Goal: Information Seeking & Learning: Learn about a topic

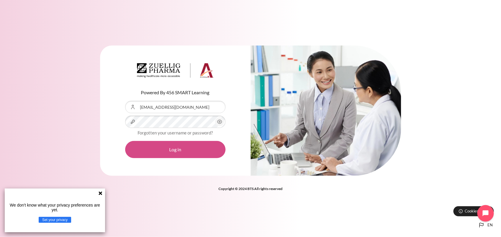
click at [177, 148] on button "Log in" at bounding box center [175, 149] width 100 height 17
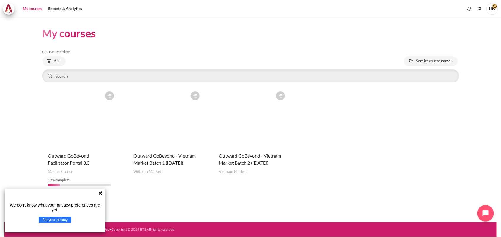
click at [246, 124] on figure "Content" at bounding box center [250, 117] width 75 height 59
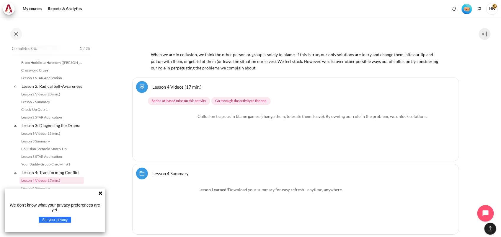
scroll to position [2876, 0]
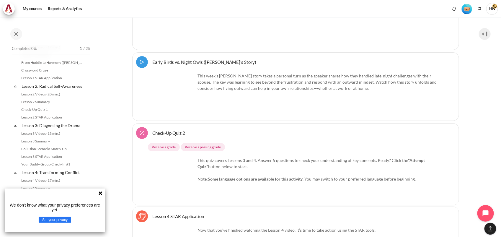
click at [99, 192] on icon at bounding box center [101, 193] width 4 height 4
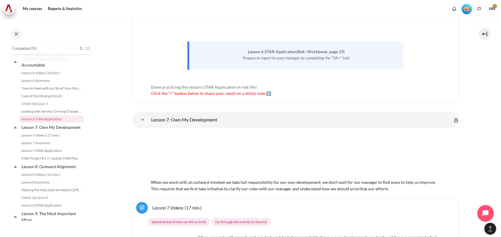
scroll to position [4388, 0]
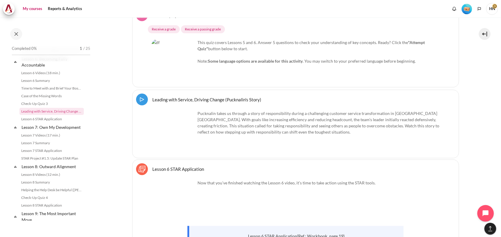
click at [33, 8] on link "My courses" at bounding box center [33, 9] width 24 height 12
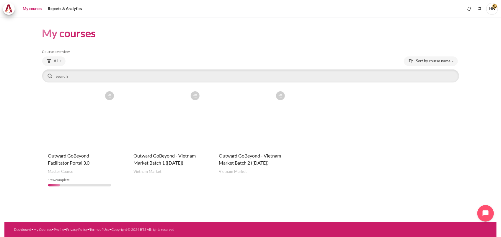
click at [251, 114] on figure "Content" at bounding box center [250, 117] width 75 height 59
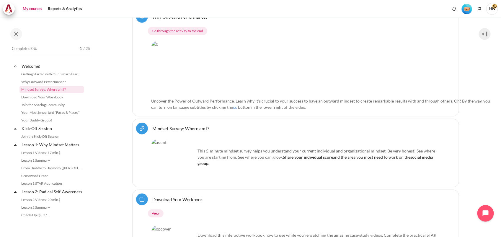
click at [33, 9] on link "My courses" at bounding box center [33, 9] width 24 height 12
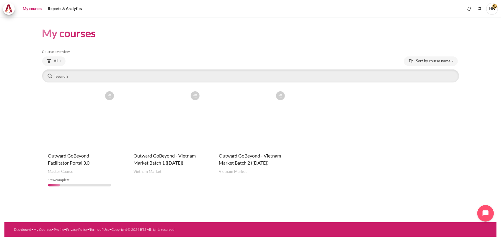
click at [232, 129] on figure "Content" at bounding box center [250, 117] width 75 height 59
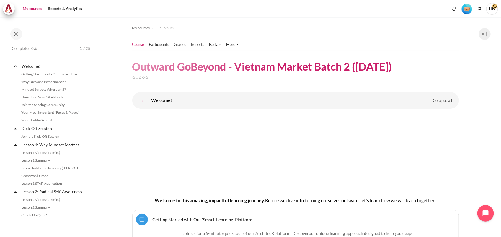
click at [29, 6] on link "My courses" at bounding box center [33, 9] width 24 height 12
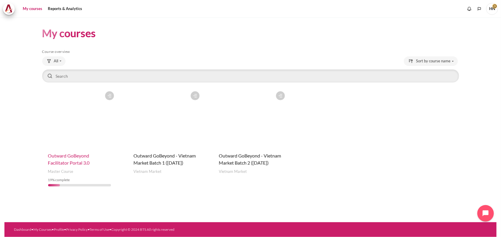
drag, startPoint x: 256, startPoint y: 161, endPoint x: 58, endPoint y: 163, distance: 198.5
click at [251, 133] on figure "Content" at bounding box center [250, 117] width 75 height 59
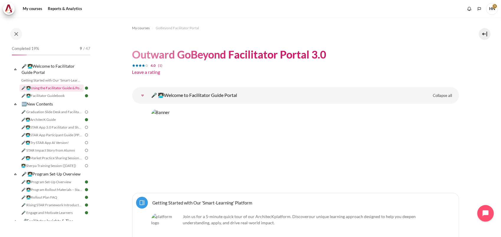
click at [61, 88] on link "🎤 👩🏻‍💻Using the Facilitator Guide & Portal" at bounding box center [51, 87] width 64 height 7
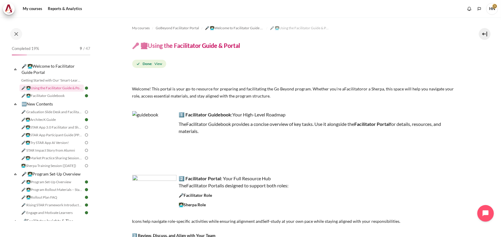
click at [493, 6] on span "HN" at bounding box center [492, 8] width 12 height 5
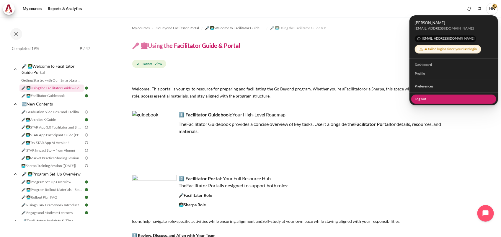
click at [425, 96] on link "Log out" at bounding box center [453, 98] width 85 height 9
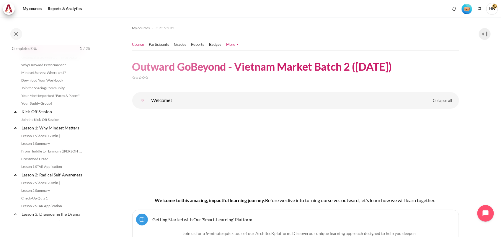
click at [232, 43] on link "More" at bounding box center [232, 45] width 12 height 6
click at [237, 65] on link "Course ratings" at bounding box center [242, 64] width 29 height 9
click at [162, 44] on link "Participants" at bounding box center [159, 45] width 20 height 6
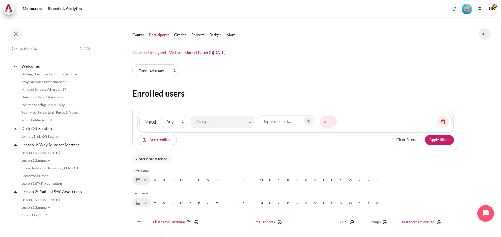
select select "groups"
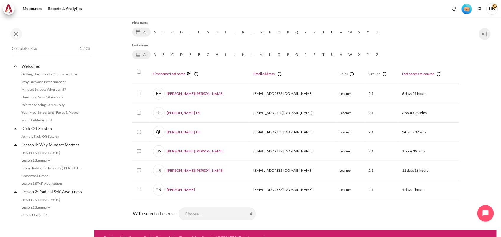
scroll to position [0, 0]
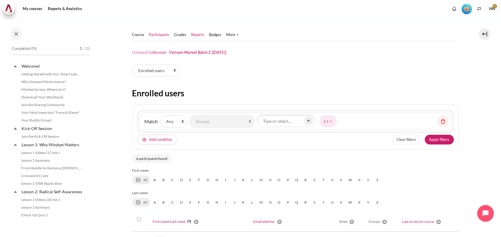
click at [199, 34] on link "Reports" at bounding box center [197, 35] width 13 height 6
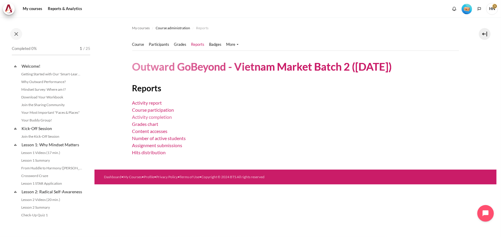
click at [157, 116] on link "Activity completion" at bounding box center [152, 117] width 40 height 6
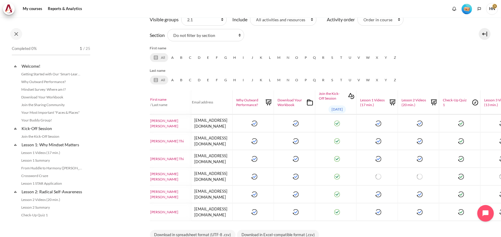
click at [445, 198] on section "My courses Course administration Reports Activity completion Course" at bounding box center [295, 87] width 366 height 326
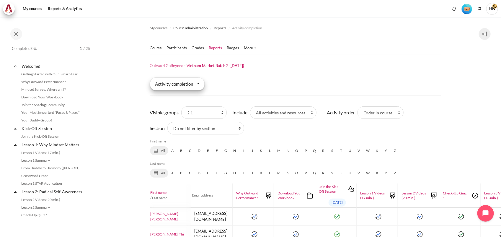
click at [195, 82] on div "Activity completion" at bounding box center [177, 83] width 55 height 13
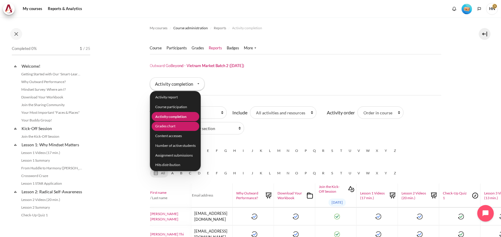
click at [172, 124] on li "Grades chart" at bounding box center [174, 126] width 47 height 9
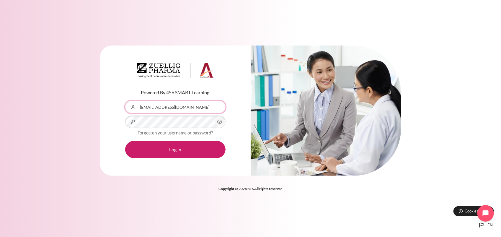
drag, startPoint x: 206, startPoint y: 105, endPoint x: 122, endPoint y: 108, distance: 84.1
click at [122, 108] on div "Powered By 456 SMART Learning Username or Email Address ngtthong@zuelligpharma.…" at bounding box center [175, 110] width 150 height 130
paste input "hthoa@metrohealth.com.vn"
click at [219, 123] on icon "Content" at bounding box center [219, 121] width 7 height 7
drag, startPoint x: 198, startPoint y: 107, endPoint x: 130, endPoint y: 108, distance: 68.1
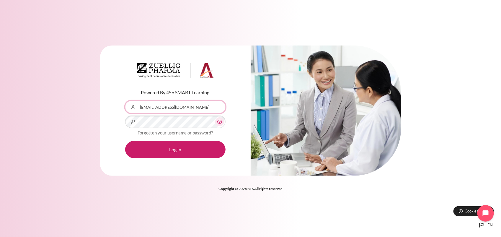
click at [130, 108] on div "Username or Email Address hthoa@metrohealth.com.vn" at bounding box center [175, 107] width 100 height 12
type input "[EMAIL_ADDRESS][DOMAIN_NAME]"
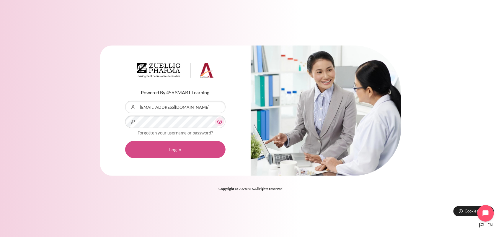
click at [180, 150] on button "Log in" at bounding box center [175, 149] width 100 height 17
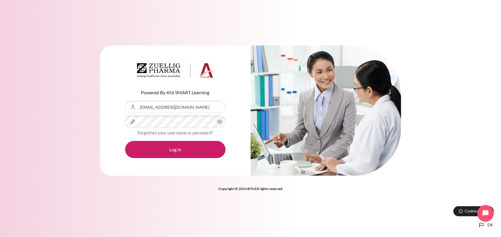
click at [217, 120] on icon "Content" at bounding box center [219, 121] width 7 height 7
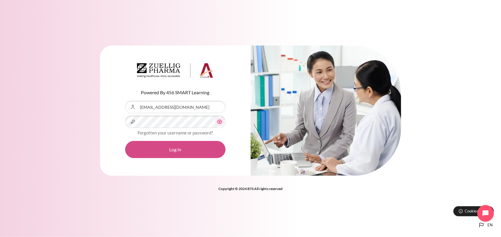
click at [186, 153] on button "Log in" at bounding box center [175, 149] width 100 height 17
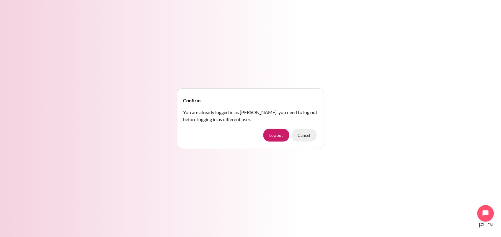
click at [303, 136] on button "Cancel" at bounding box center [303, 135] width 25 height 12
click at [308, 135] on button "Cancel" at bounding box center [303, 135] width 25 height 12
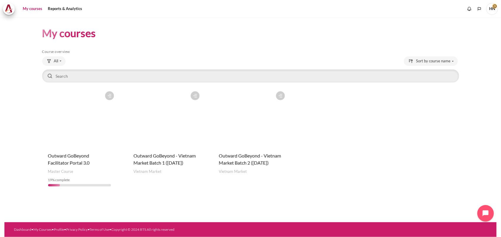
click at [247, 137] on figure "Content" at bounding box center [250, 117] width 75 height 59
